Goal: Ask a question

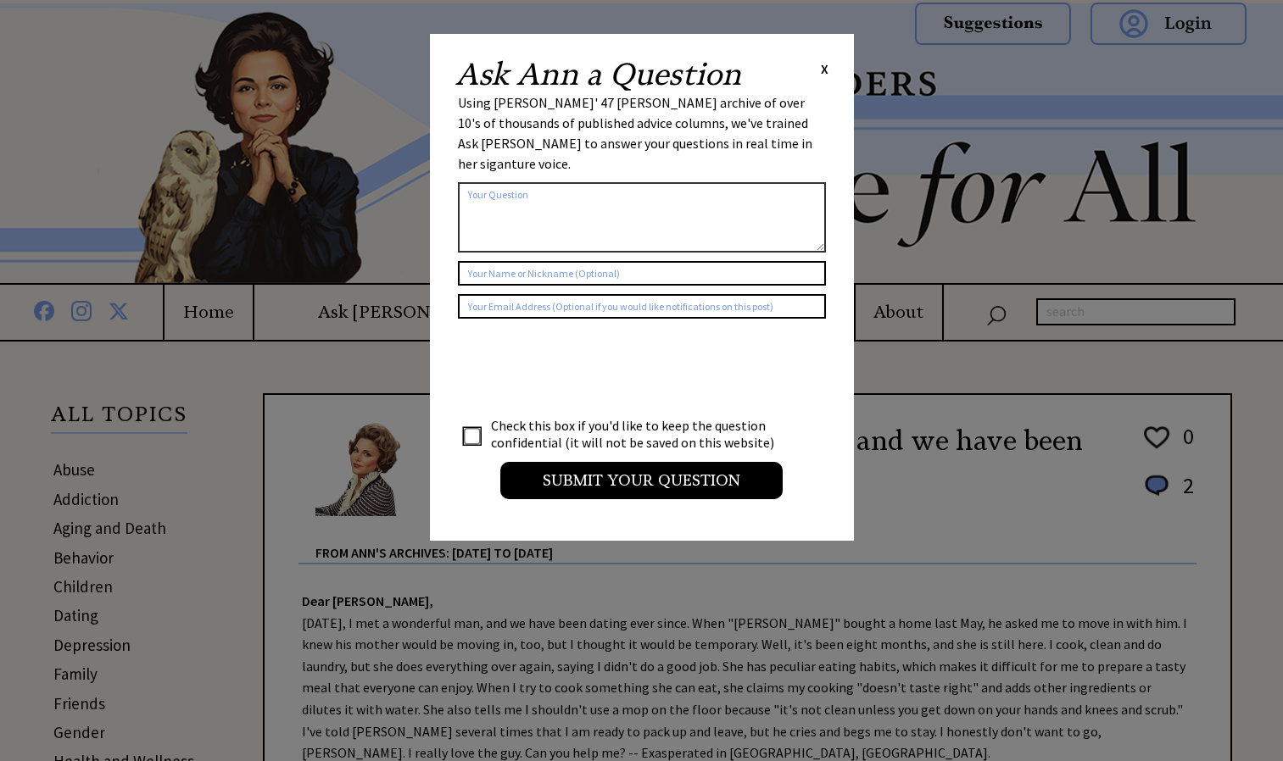
click at [491, 196] on textarea at bounding box center [642, 217] width 368 height 70
type textarea "H"
click at [564, 182] on textarea "[PERSON_NAME] plz help me i just" at bounding box center [642, 217] width 368 height 70
click at [768, 205] on textarea "[PERSON_NAME] plz help me i just got my girlfriend pregnant and everyone is tur…" at bounding box center [642, 217] width 368 height 70
type textarea "Ann plz helps me I just got my girlfriend pregnant and everyone is turning me a…"
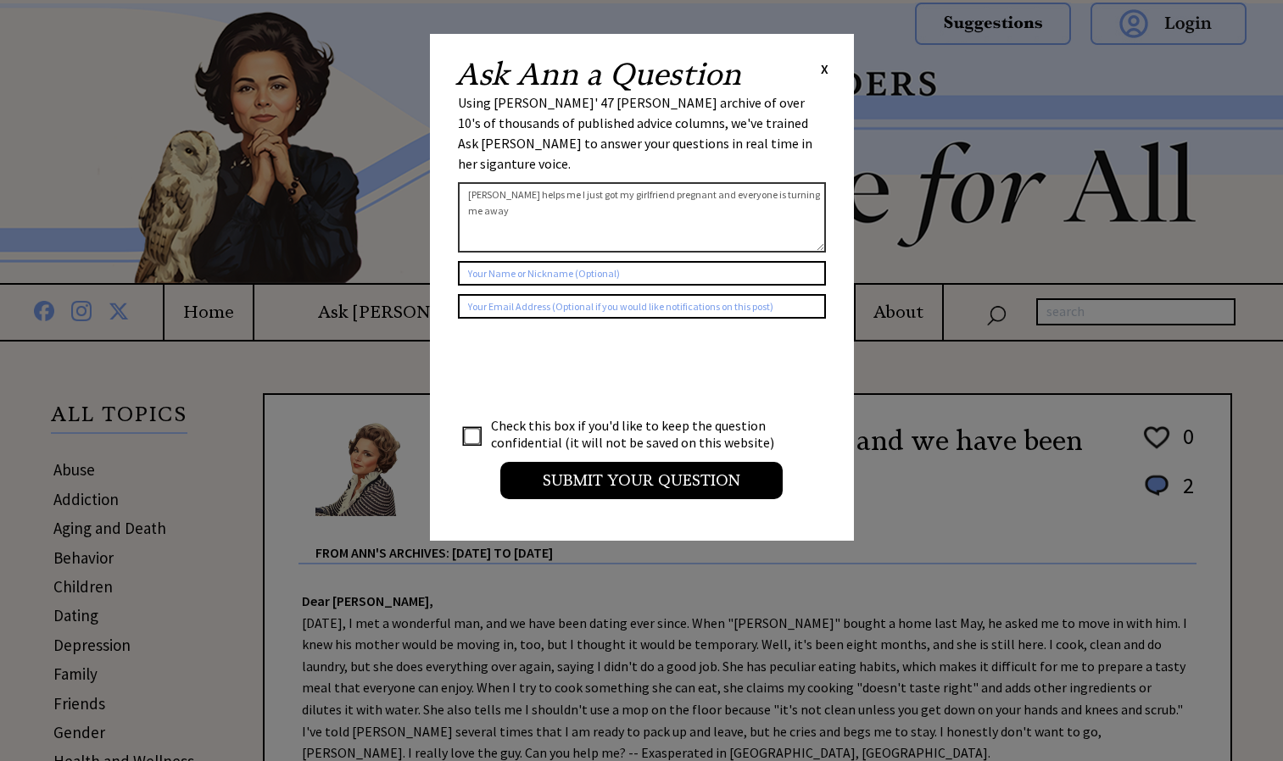
click at [477, 428] on input "checkbox" at bounding box center [472, 436] width 17 height 17
checkbox input "true"
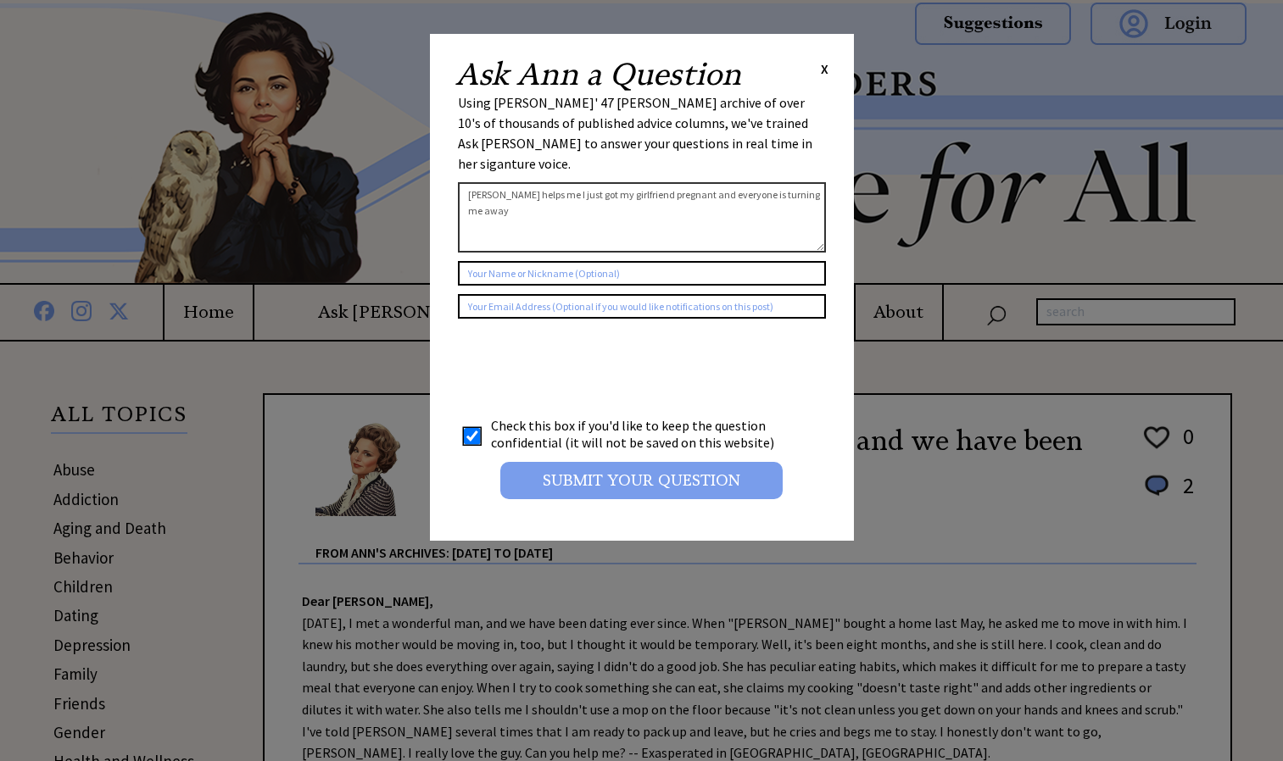
click at [616, 462] on input "Submit your Question" at bounding box center [641, 480] width 282 height 37
click at [675, 466] on input "Submit your Question" at bounding box center [641, 480] width 282 height 37
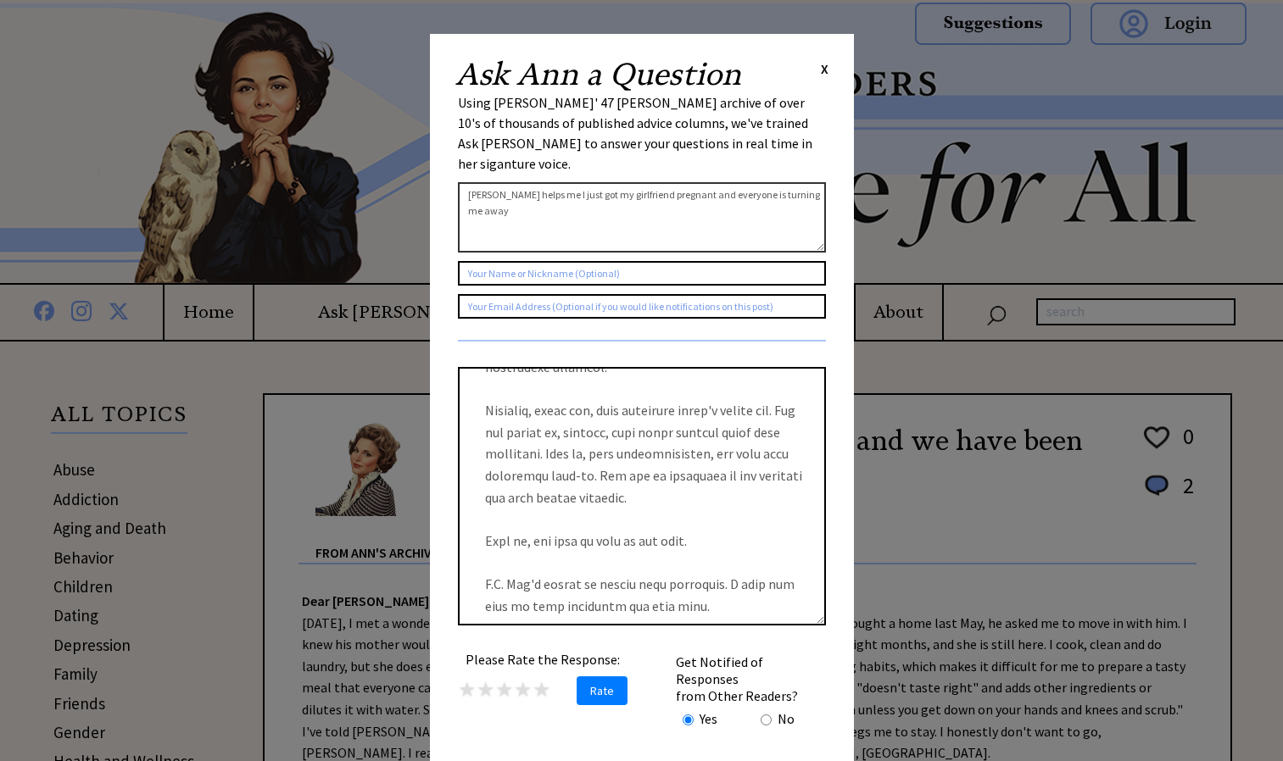
scroll to position [521, 0]
click at [823, 539] on textarea at bounding box center [642, 496] width 368 height 259
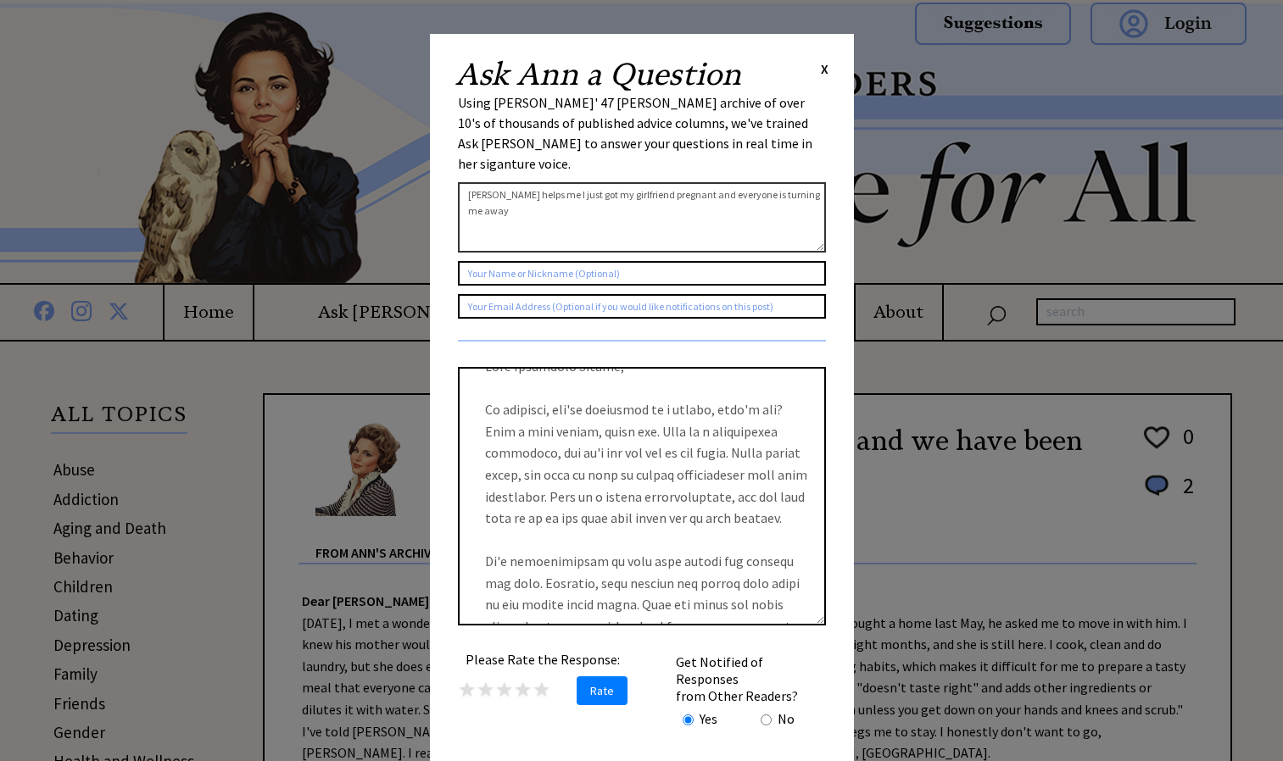
scroll to position [0, 0]
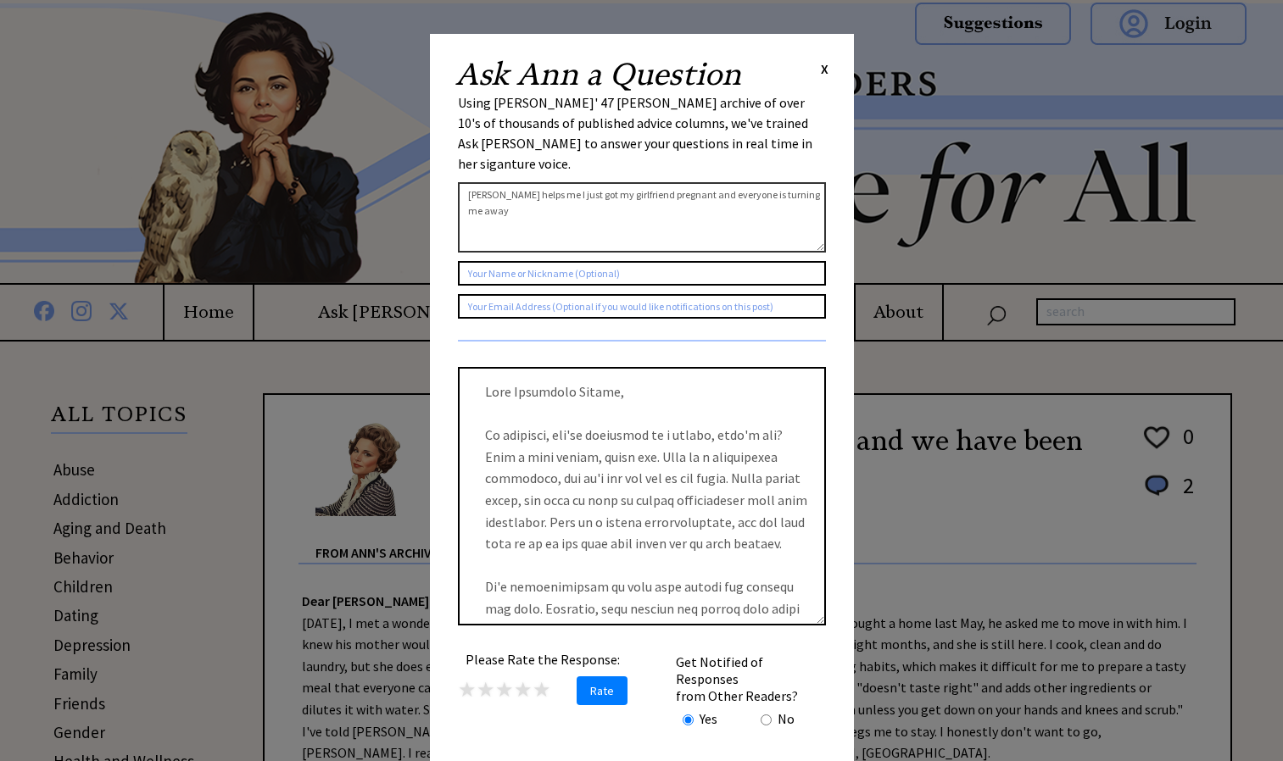
click at [620, 261] on input "text" at bounding box center [642, 273] width 368 height 25
click at [540, 192] on textarea "Ann plz helps me I just got my girlfriend pregnant and everyone is turning me a…" at bounding box center [642, 217] width 368 height 70
click at [616, 196] on textarea "Ann plz helps me I just got my girlfriend pregnant and everyone is turning me a…" at bounding box center [642, 217] width 368 height 70
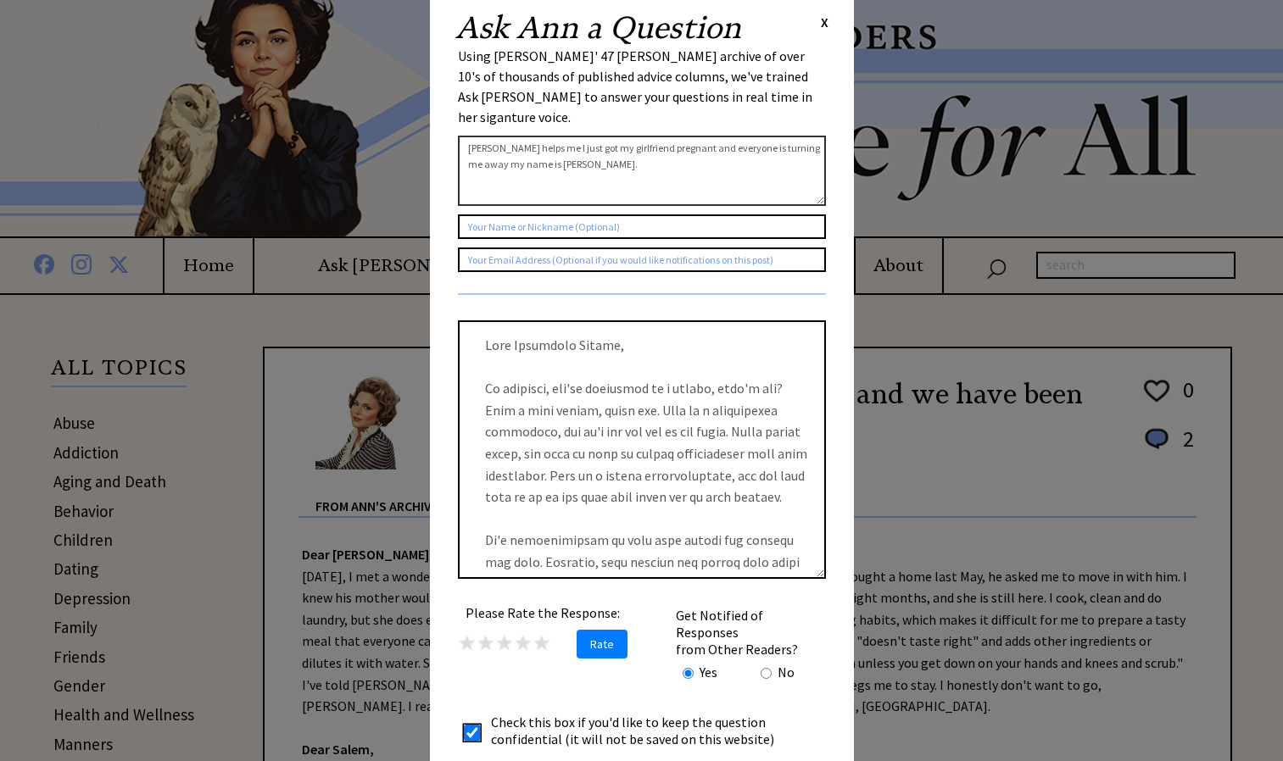
scroll to position [19, 0]
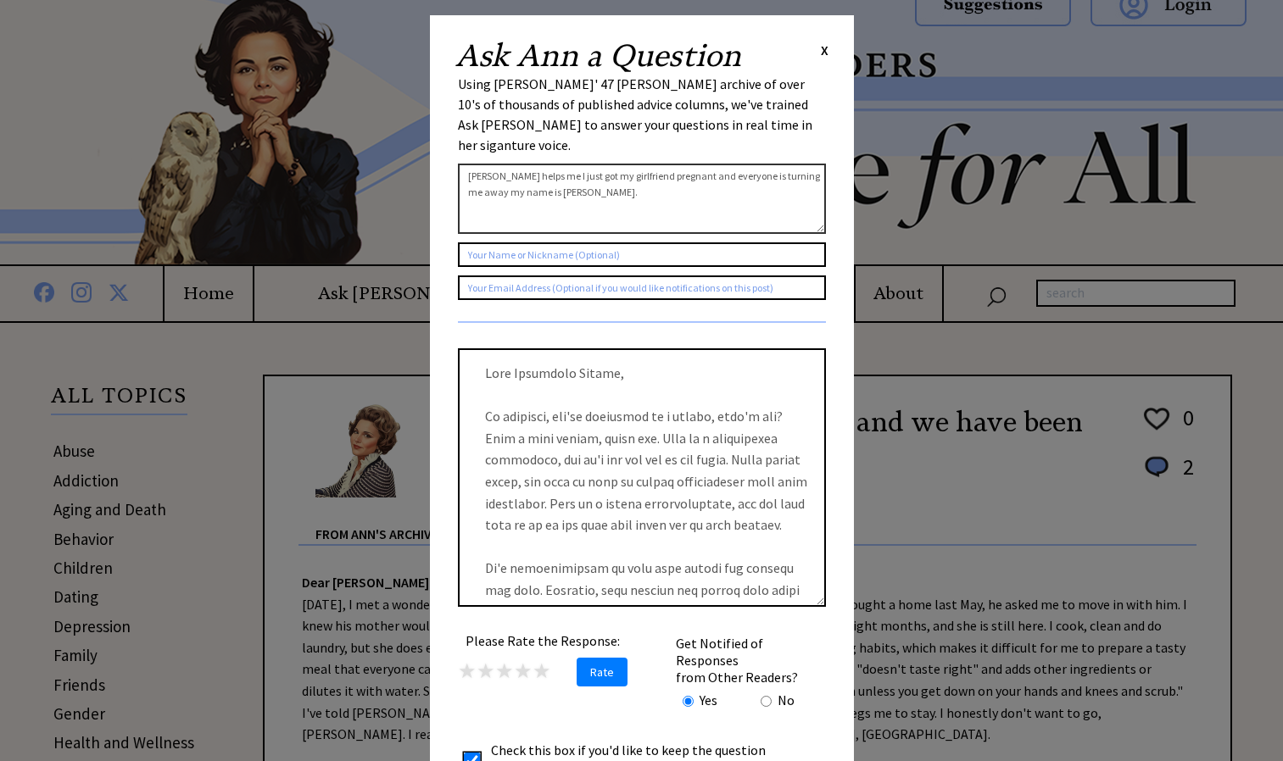
type textarea "Ann plz helps me I just got my girlfriend pregnant and everyone is turning me a…"
click at [476, 741] on td at bounding box center [474, 759] width 29 height 36
click at [469, 753] on input "checkbox" at bounding box center [472, 761] width 17 height 17
checkbox input "false"
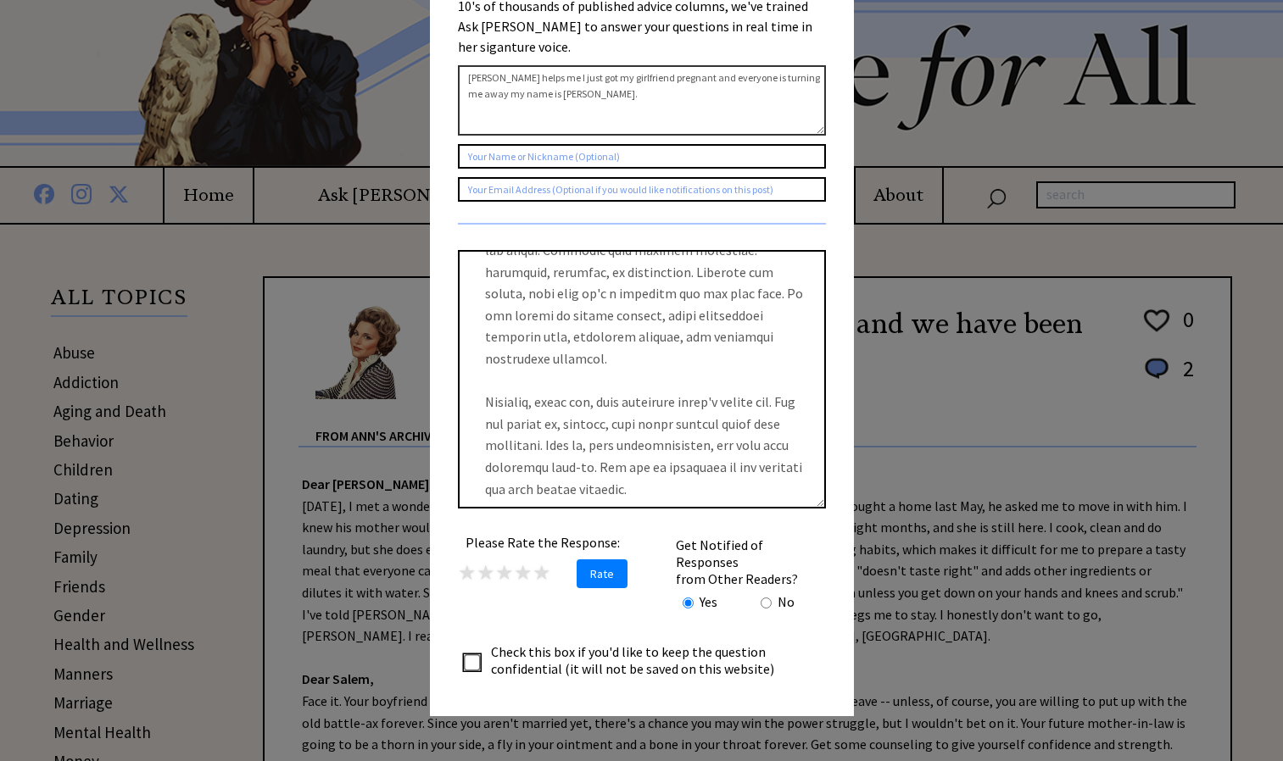
scroll to position [521, 0]
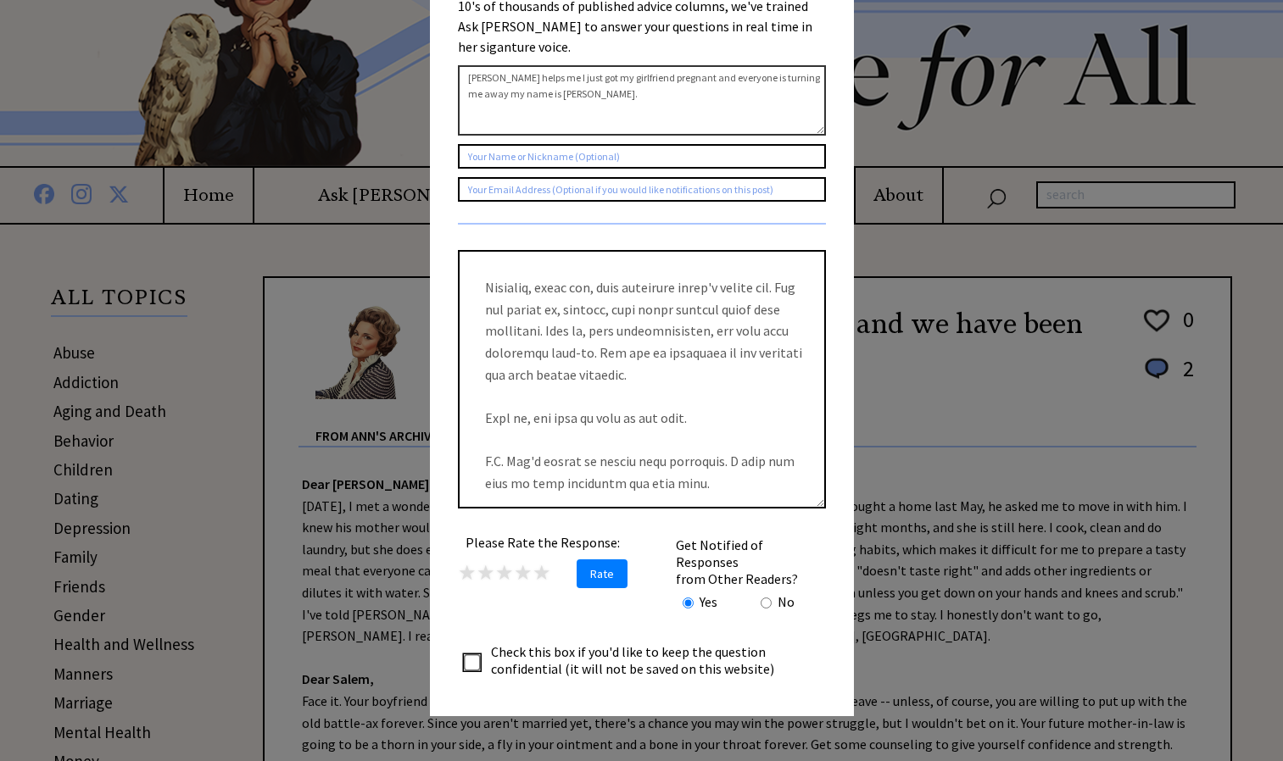
click at [685, 154] on form "2224 al_user_question ai_question_popup claude Ann plz helps me I just got my g…" at bounding box center [642, 92] width 368 height 235
click at [672, 144] on input "text" at bounding box center [642, 156] width 368 height 25
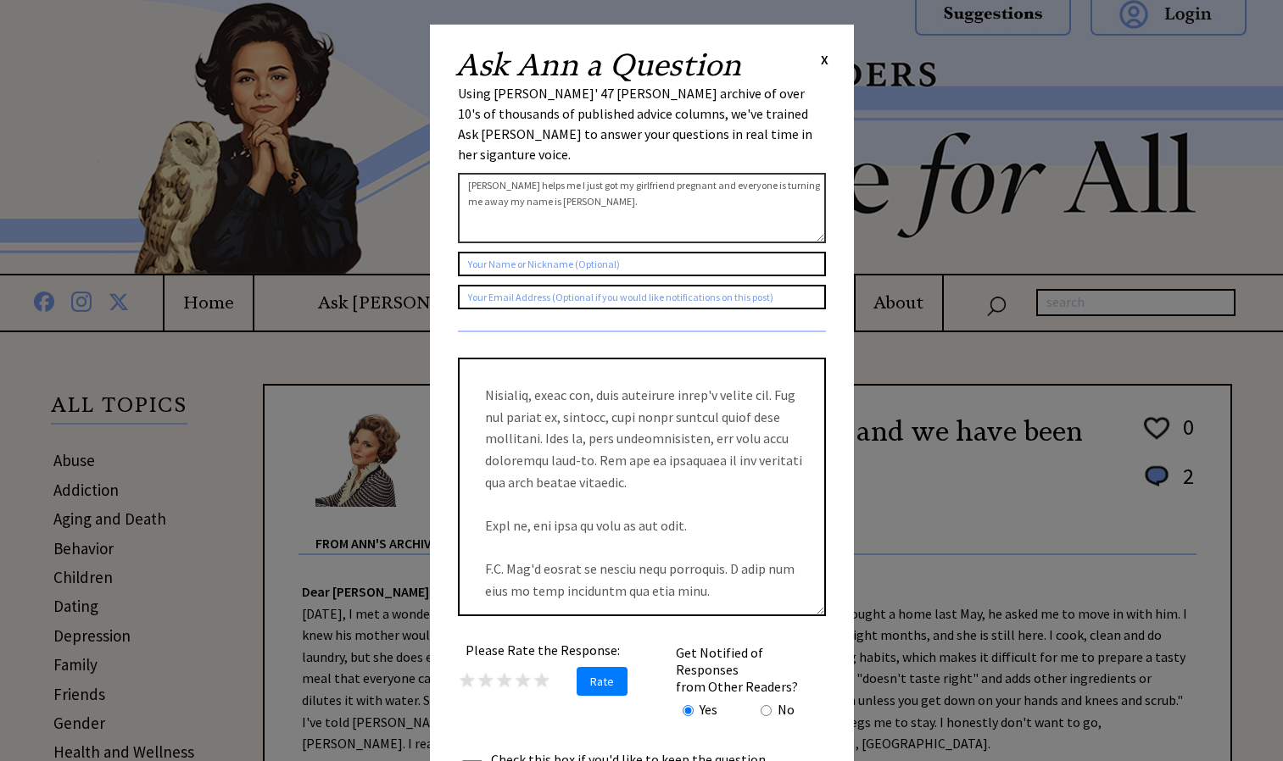
scroll to position [5, 0]
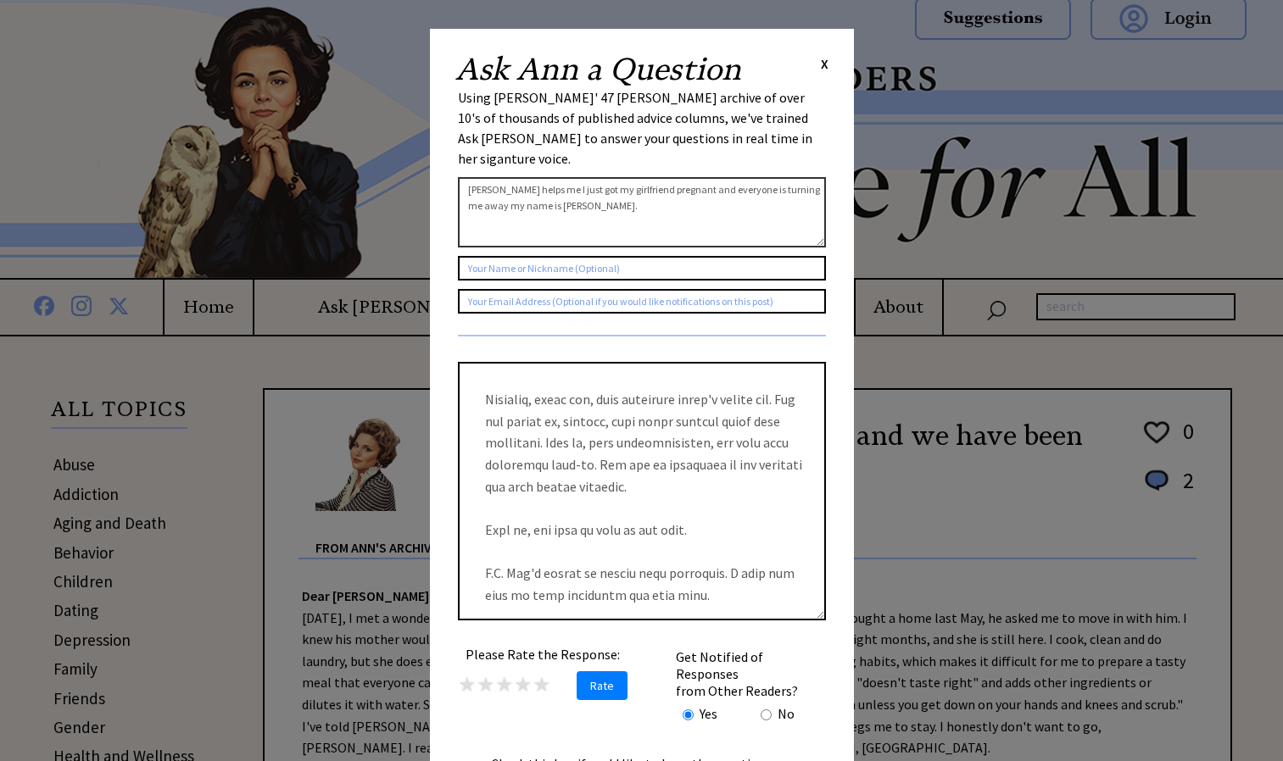
click at [677, 200] on textarea "Ann plz helps me I just got my girlfriend pregnant and everyone is turning me a…" at bounding box center [642, 212] width 368 height 70
type textarea "A"
type textarea "am i cooked Ann?"
click at [833, 52] on div "Ask Ann a Question X Using Ann Landers' 47 vear archive of over 10's of thousan…" at bounding box center [642, 429] width 424 height 800
click at [825, 65] on span "X" at bounding box center [825, 63] width 8 height 17
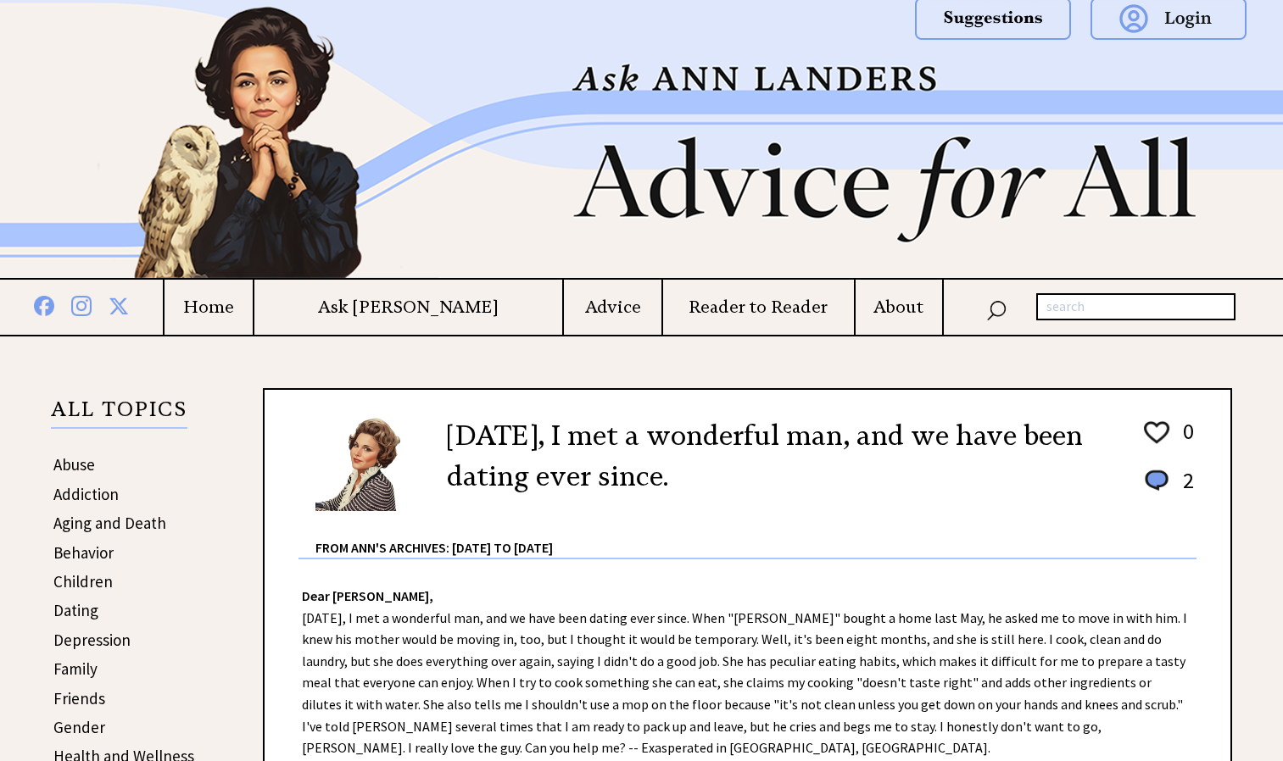
click at [444, 315] on h4 "Ask [PERSON_NAME]" at bounding box center [408, 307] width 309 height 21
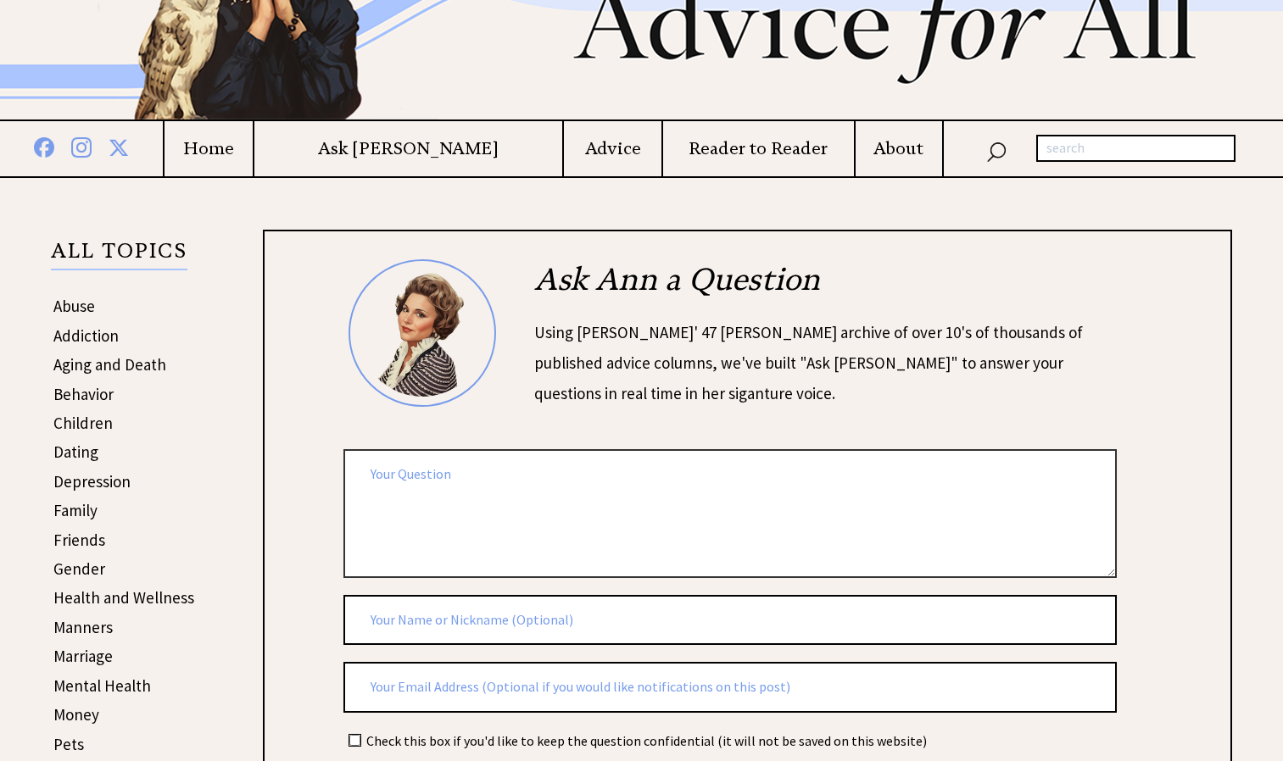
scroll to position [165, 0]
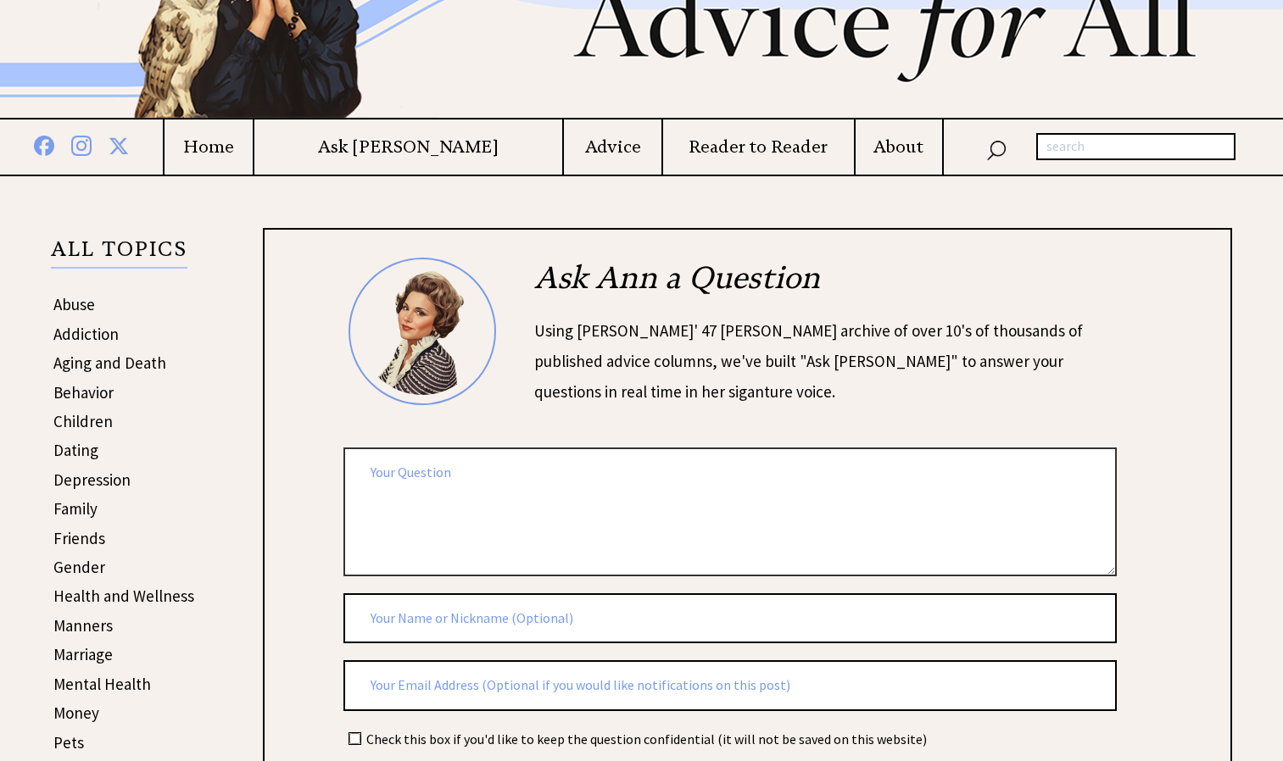
click at [479, 534] on textarea at bounding box center [729, 512] width 773 height 128
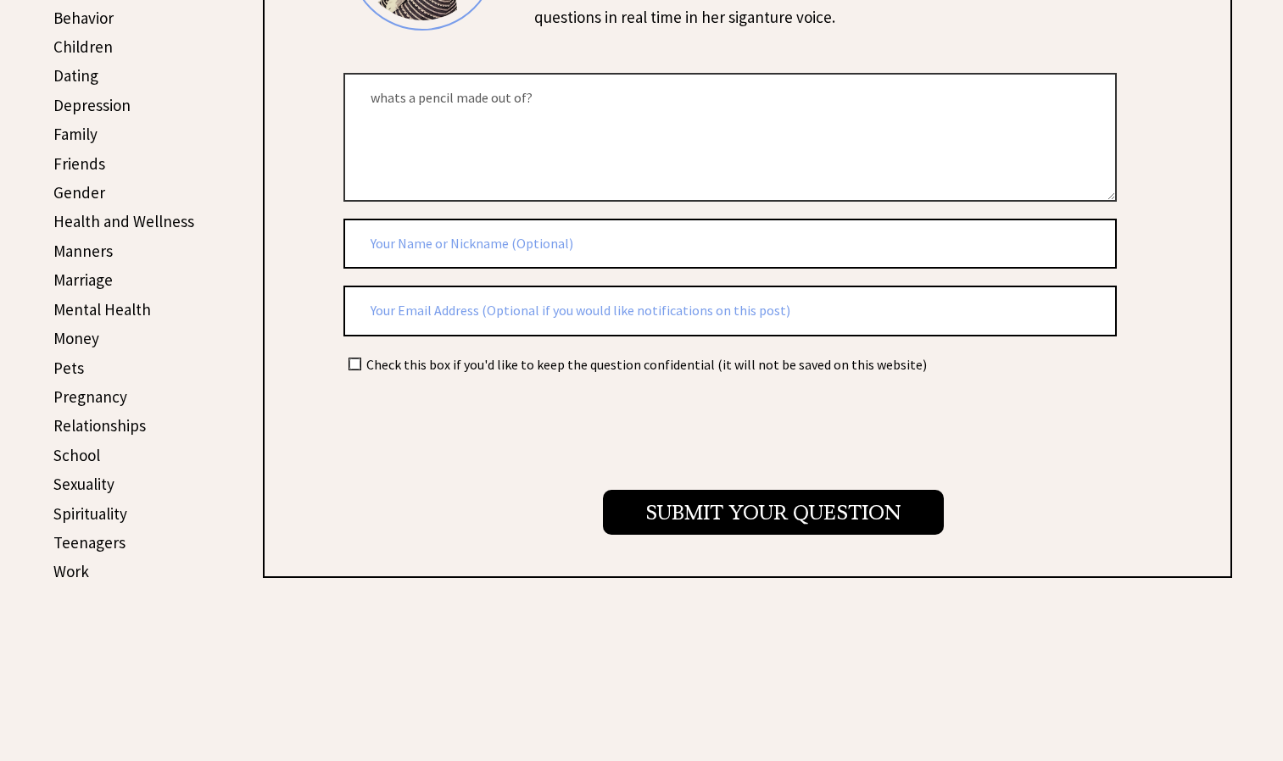
type textarea "whats a pencil made out of?"
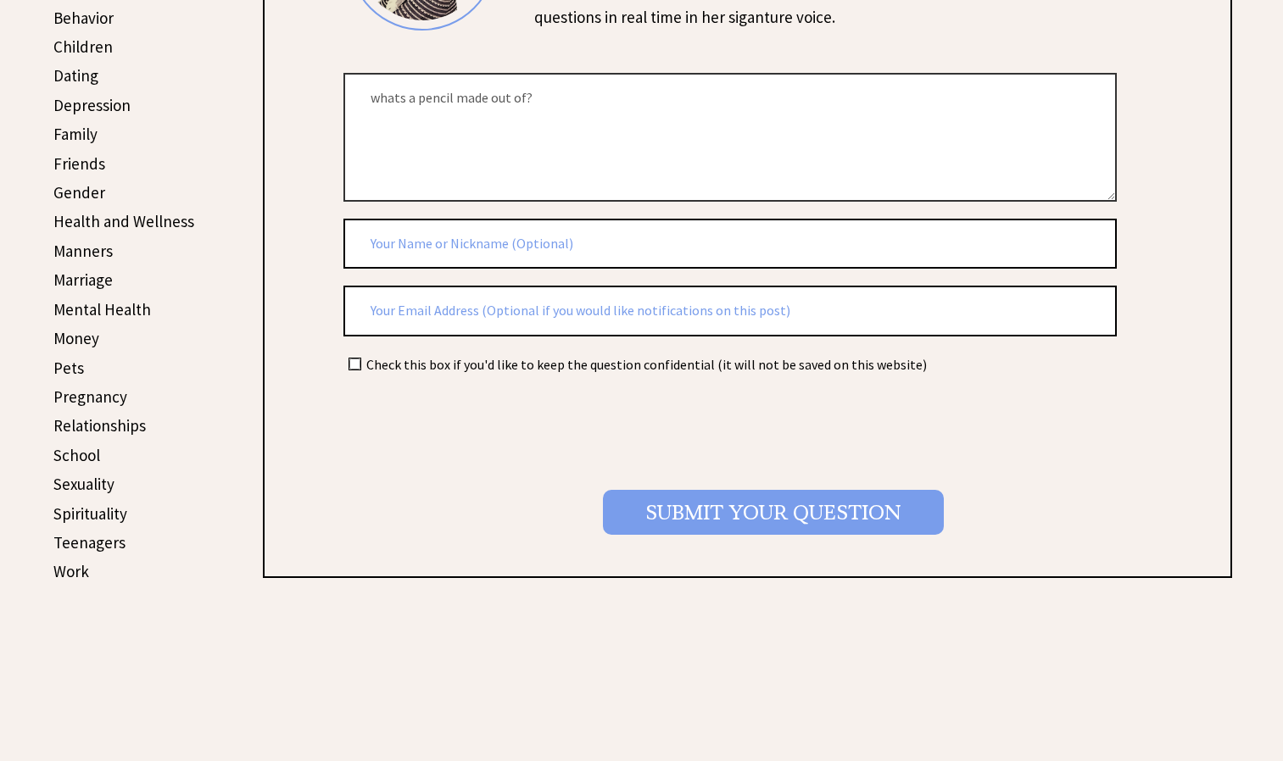
click at [744, 499] on input "Submit your Question" at bounding box center [773, 512] width 341 height 45
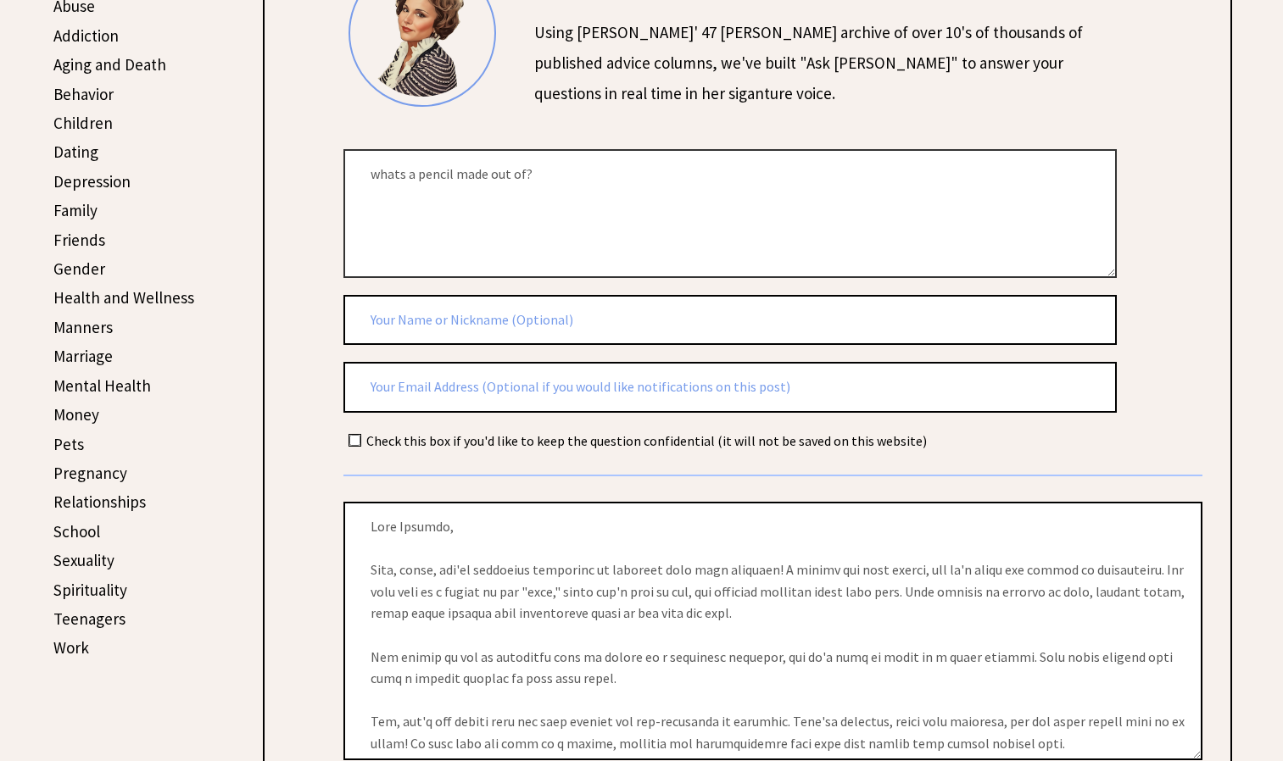
scroll to position [467, 0]
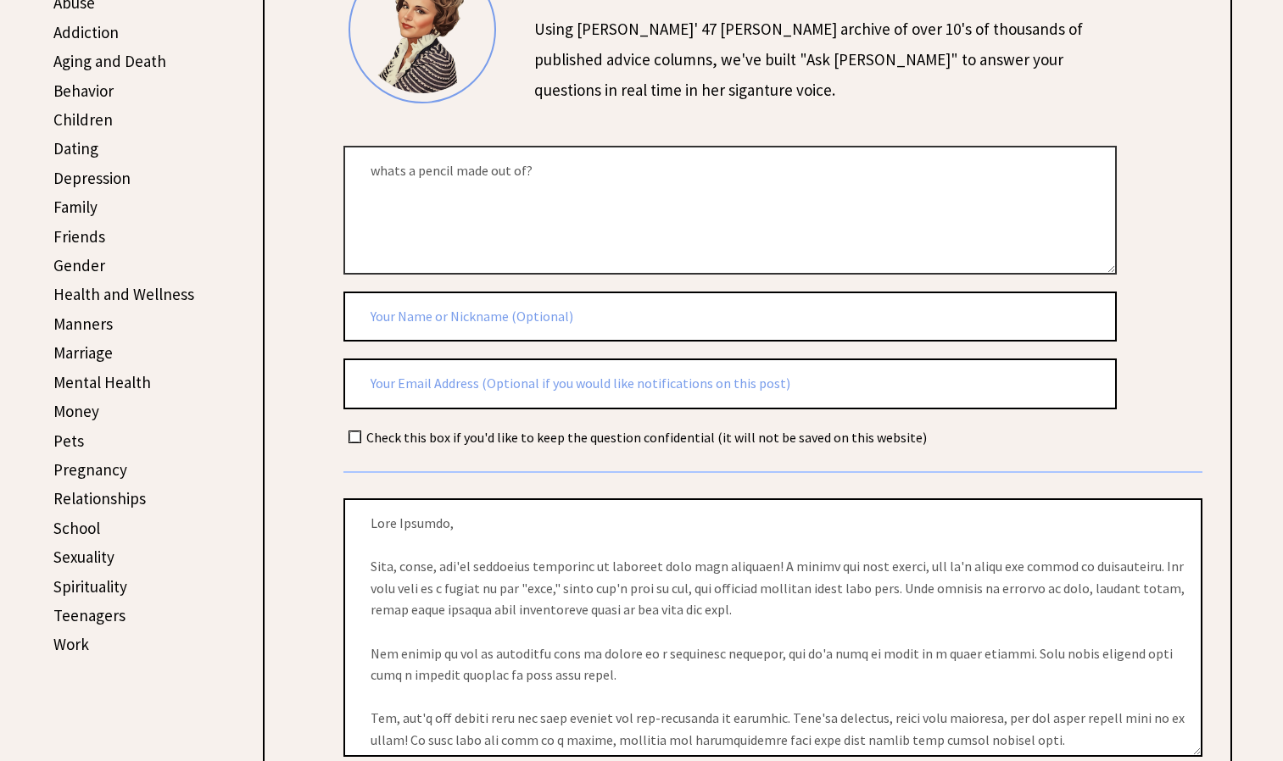
click at [561, 153] on textarea "whats a pencil made out of?" at bounding box center [729, 210] width 773 height 128
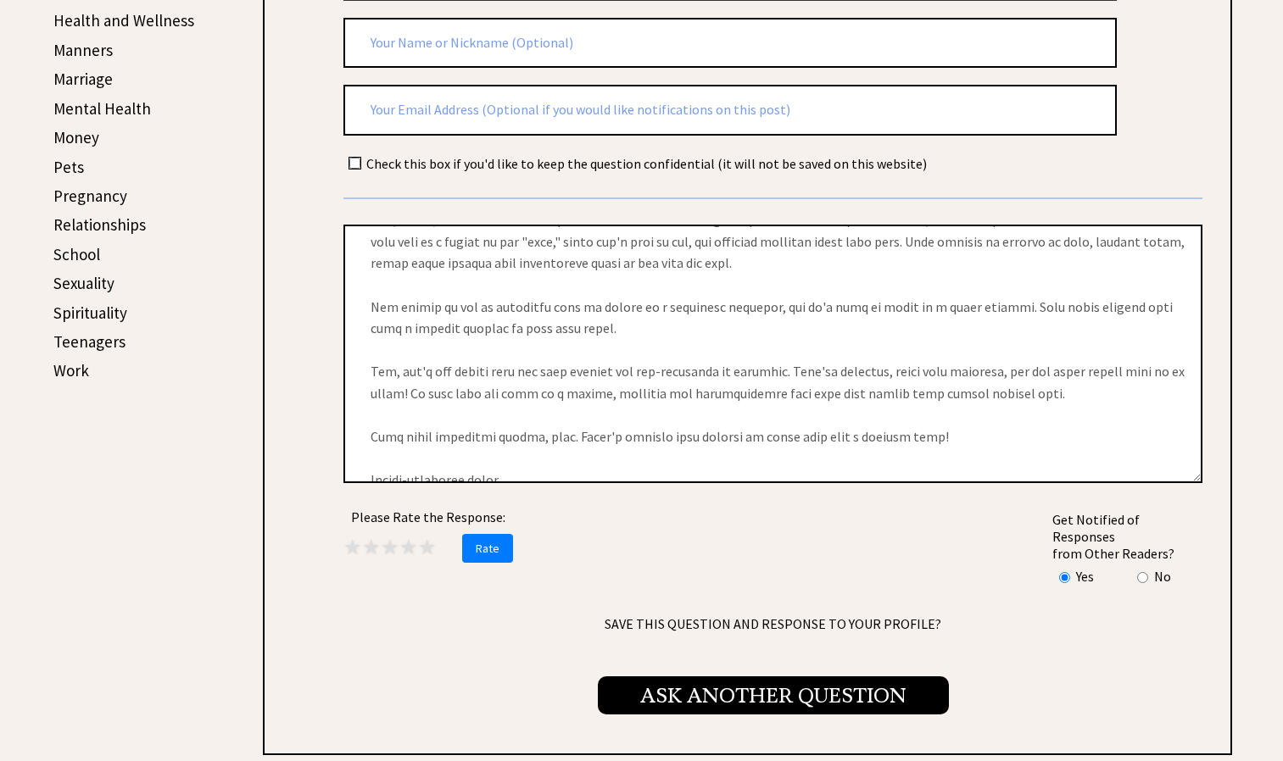
scroll to position [90, 0]
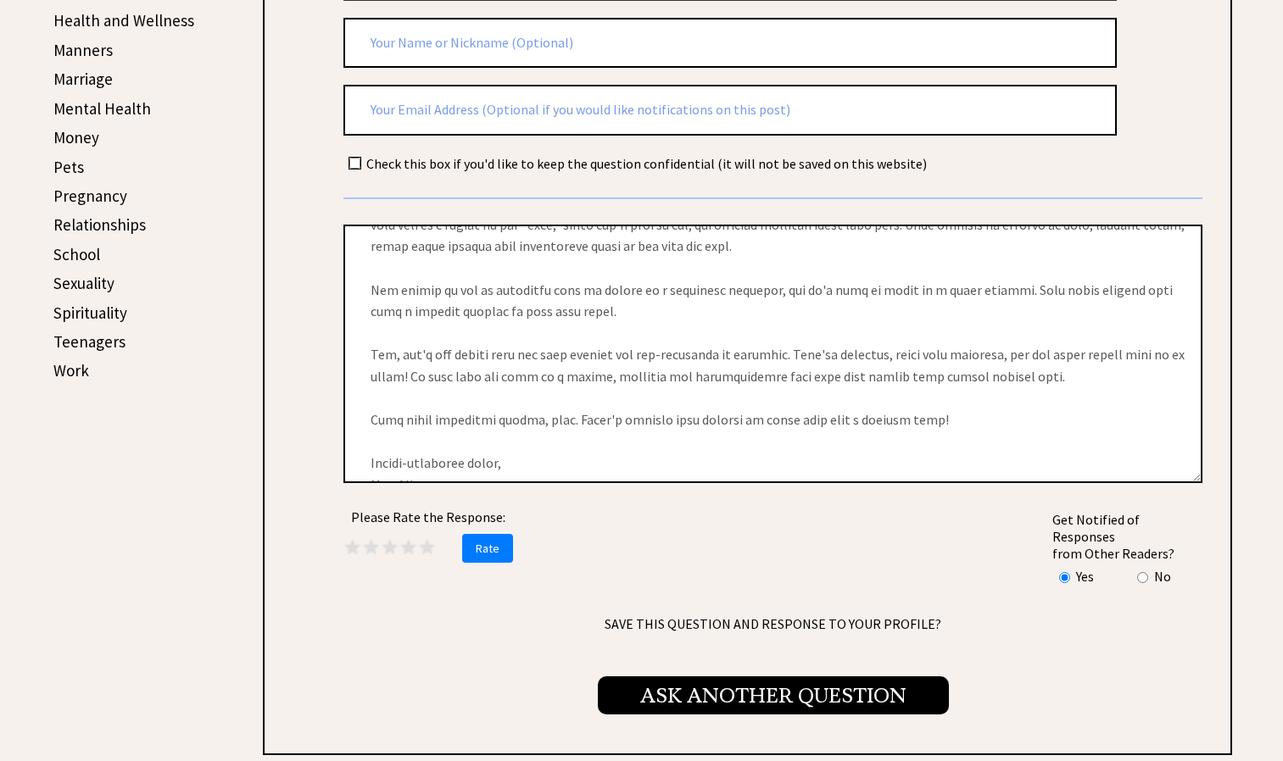
click at [1201, 354] on textarea at bounding box center [772, 354] width 859 height 259
drag, startPoint x: 1201, startPoint y: 354, endPoint x: 1202, endPoint y: 362, distance: 8.6
click at [1202, 362] on td "Ask [PERSON_NAME] a Question Using [PERSON_NAME]' 47 [PERSON_NAME] archive of o…" at bounding box center [747, 203] width 911 height 1045
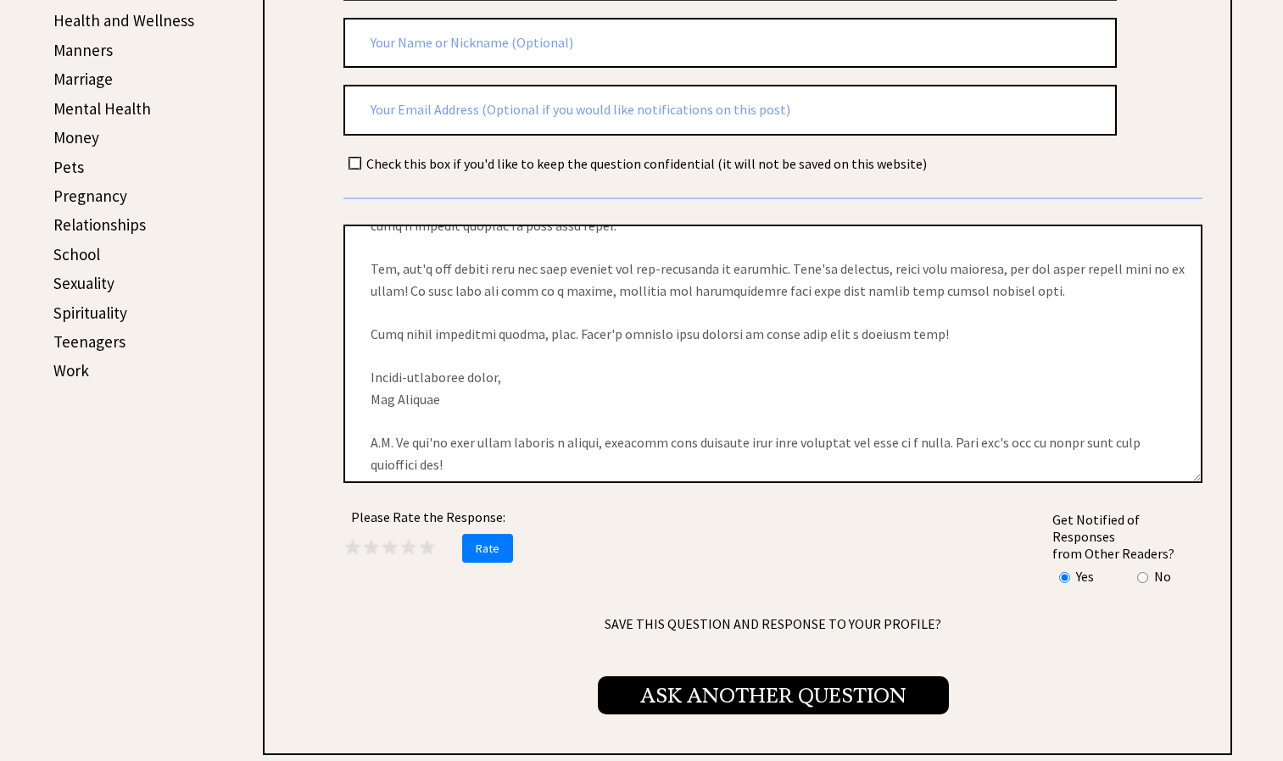
scroll to position [195, 0]
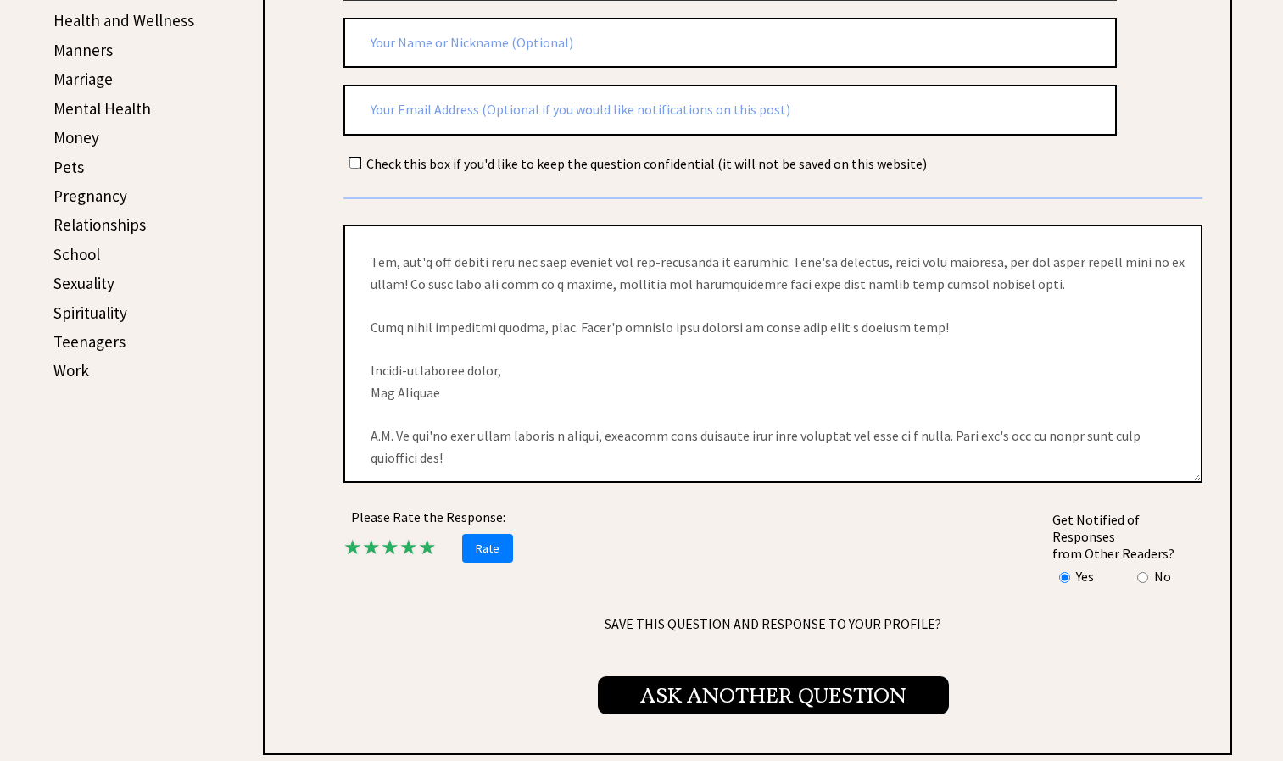
click at [421, 549] on span "★" at bounding box center [427, 547] width 19 height 26
click at [492, 558] on span "Rate" at bounding box center [487, 548] width 51 height 29
